Goal: Check status

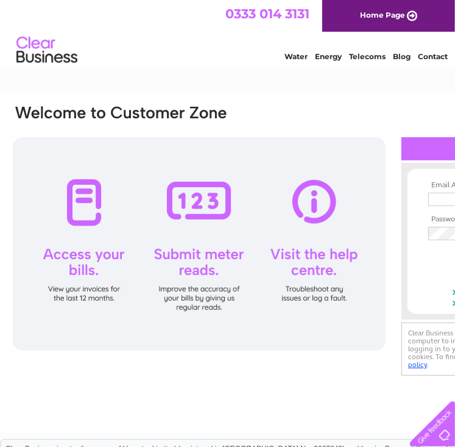
type input "[EMAIL_ADDRESS][DOMAIN_NAME]"
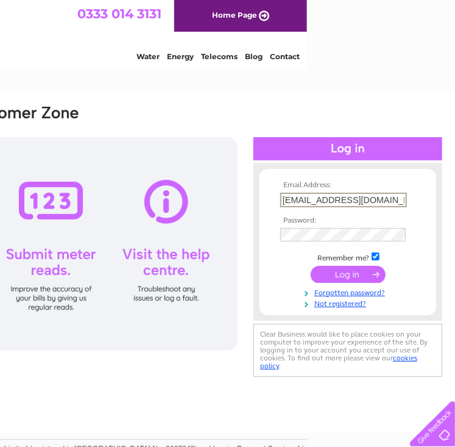
drag, startPoint x: 400, startPoint y: 204, endPoint x: 266, endPoint y: 212, distance: 134.3
click at [270, 210] on form "Email Address: accounts@leyshotel.co.uk Password:" at bounding box center [348, 244] width 177 height 127
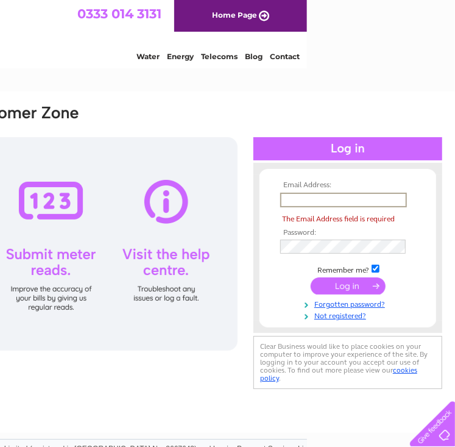
type input "S"
type input "D"
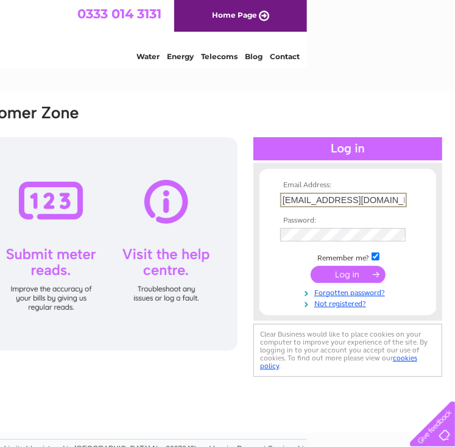
type input "dstephenkirkton@gmail.com"
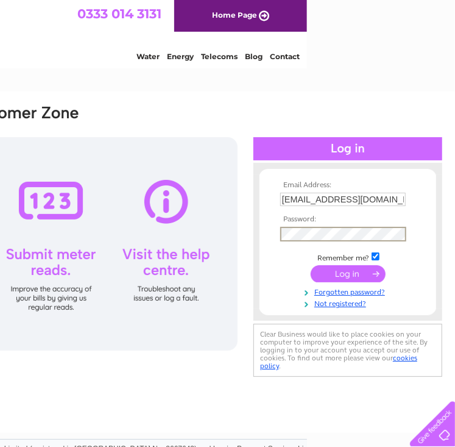
click at [412, 210] on td at bounding box center [347, 212] width 141 height 6
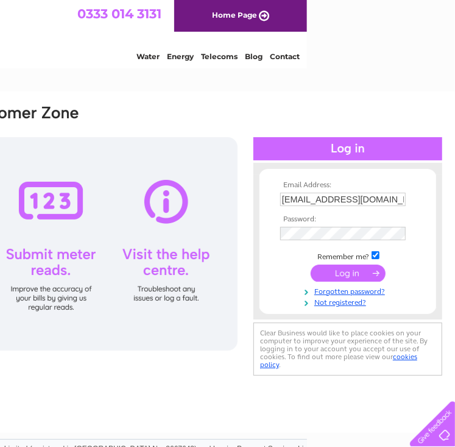
click at [354, 271] on input "submit" at bounding box center [348, 273] width 75 height 17
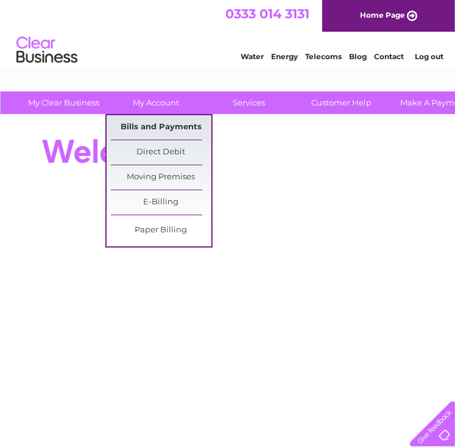
click at [152, 124] on link "Bills and Payments" at bounding box center [161, 127] width 101 height 24
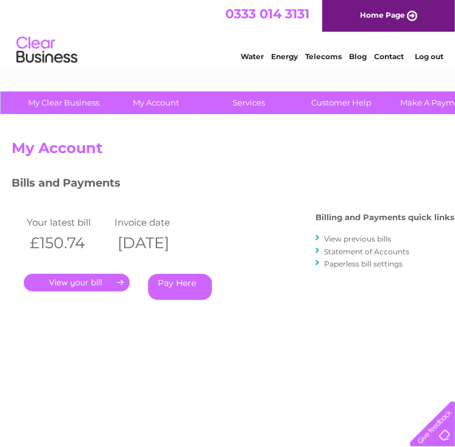
click at [90, 285] on link "." at bounding box center [77, 283] width 106 height 18
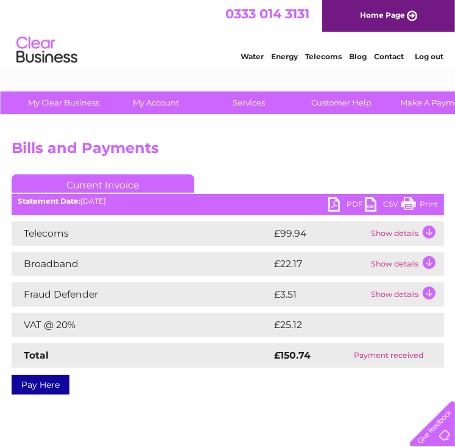
click at [351, 207] on link "PDF" at bounding box center [347, 206] width 37 height 18
